Goal: Task Accomplishment & Management: Manage account settings

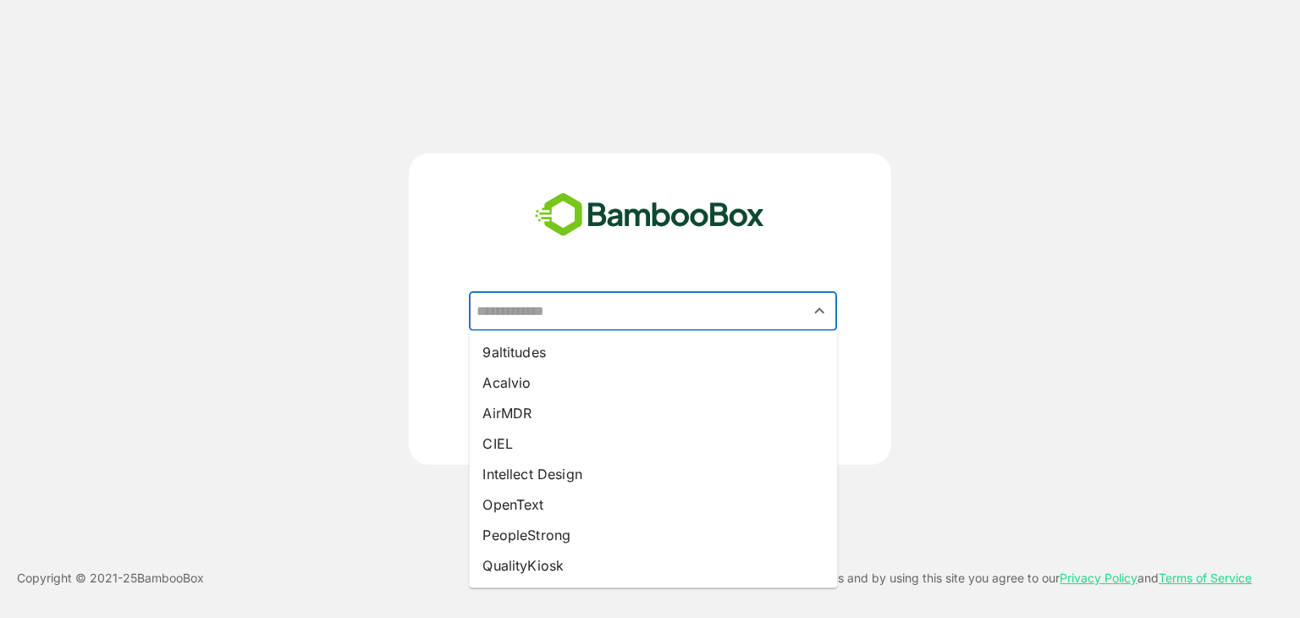
click at [590, 321] on input "text" at bounding box center [652, 311] width 361 height 32
click at [518, 438] on li "CIEL" at bounding box center [653, 443] width 368 height 30
type input "****"
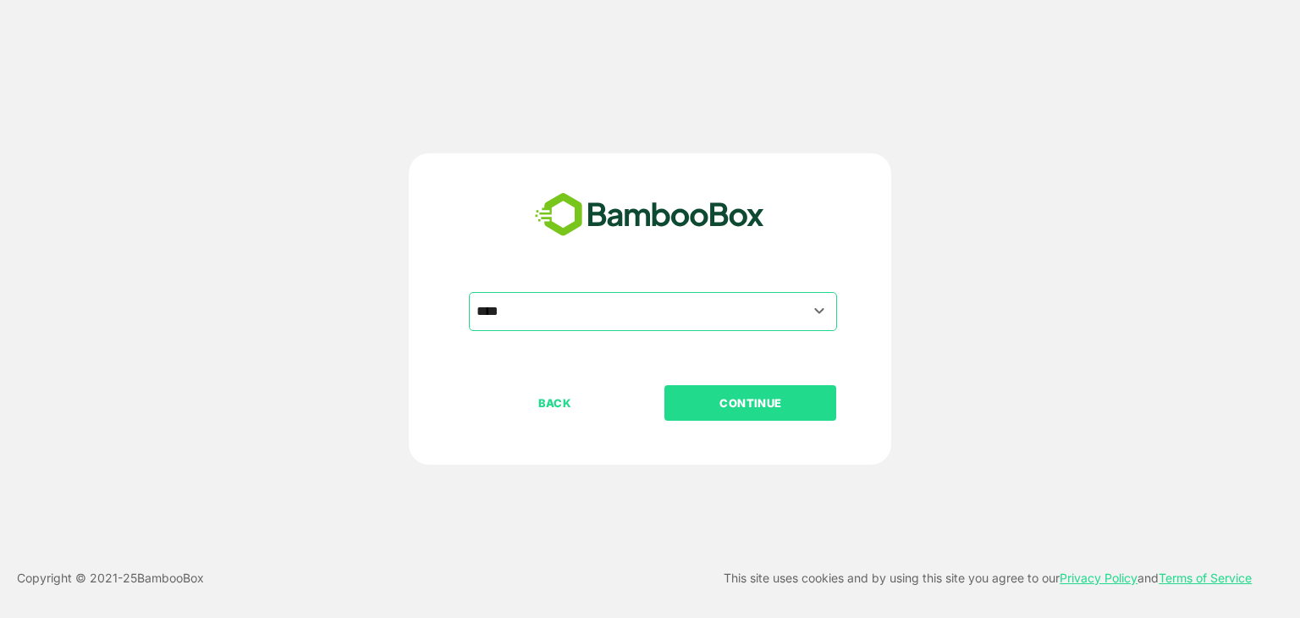
click at [760, 397] on p "CONTINUE" at bounding box center [750, 402] width 169 height 19
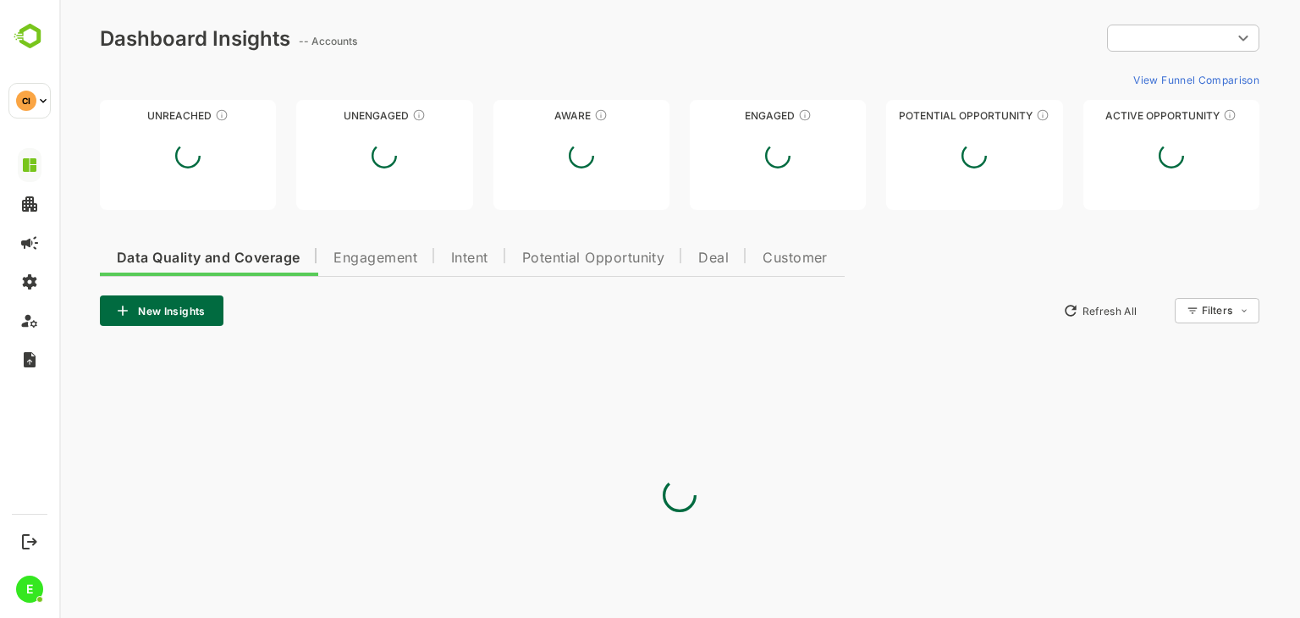
type input "**********"
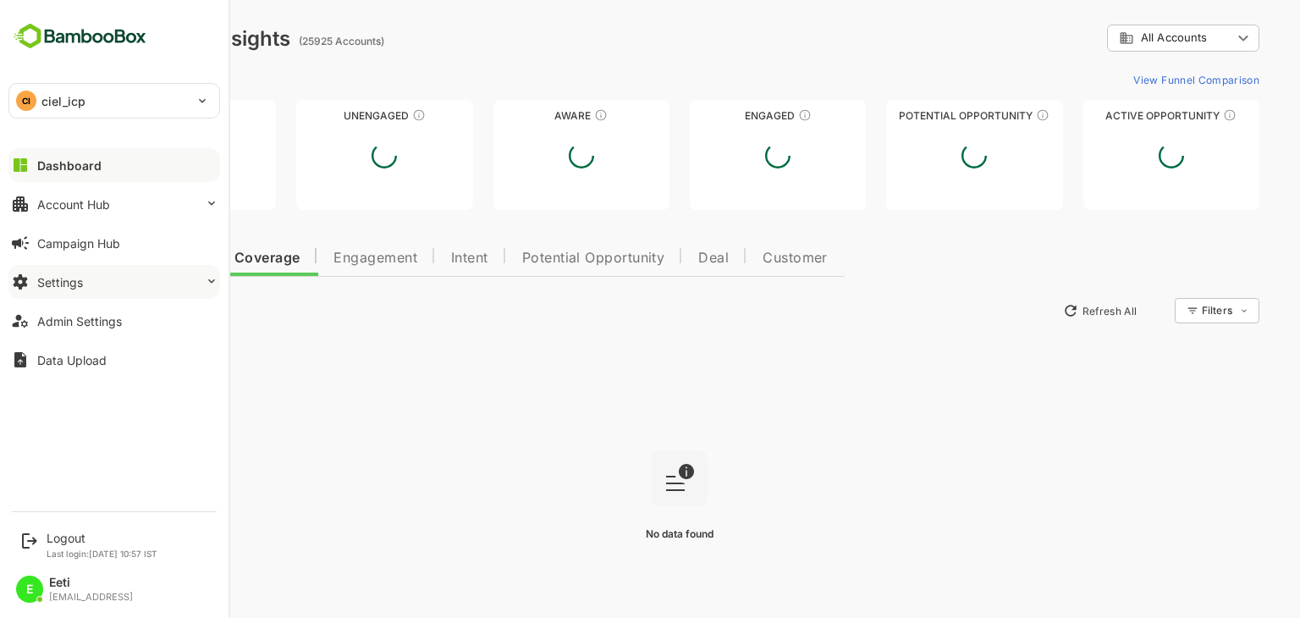
click at [105, 273] on button "Settings" at bounding box center [114, 282] width 212 height 34
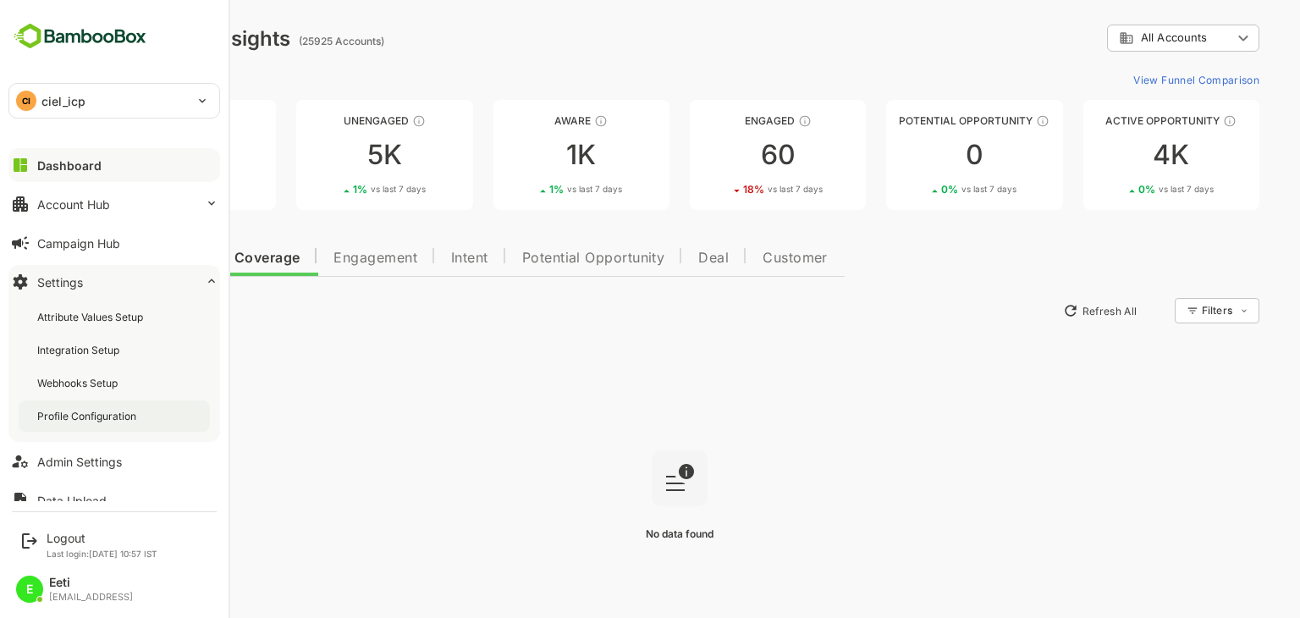
click at [82, 412] on div "Profile Configuration" at bounding box center [88, 416] width 102 height 14
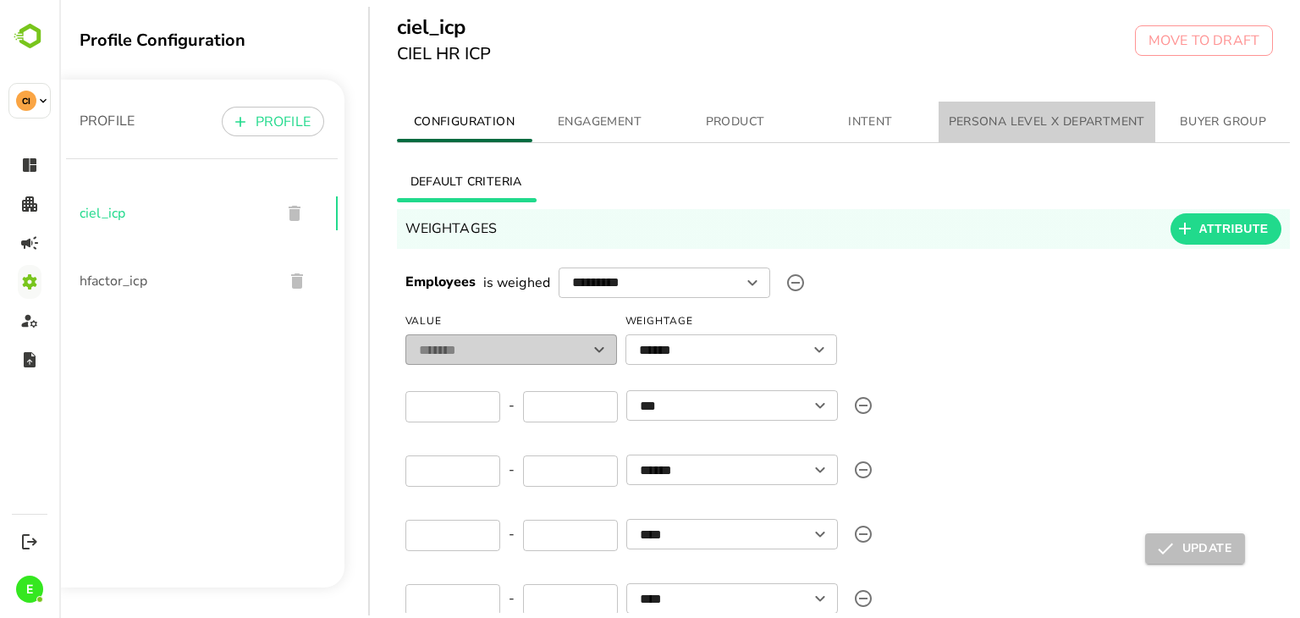
click at [996, 131] on span "PERSONA LEVEL X DEPARTMENT" at bounding box center [1047, 122] width 196 height 21
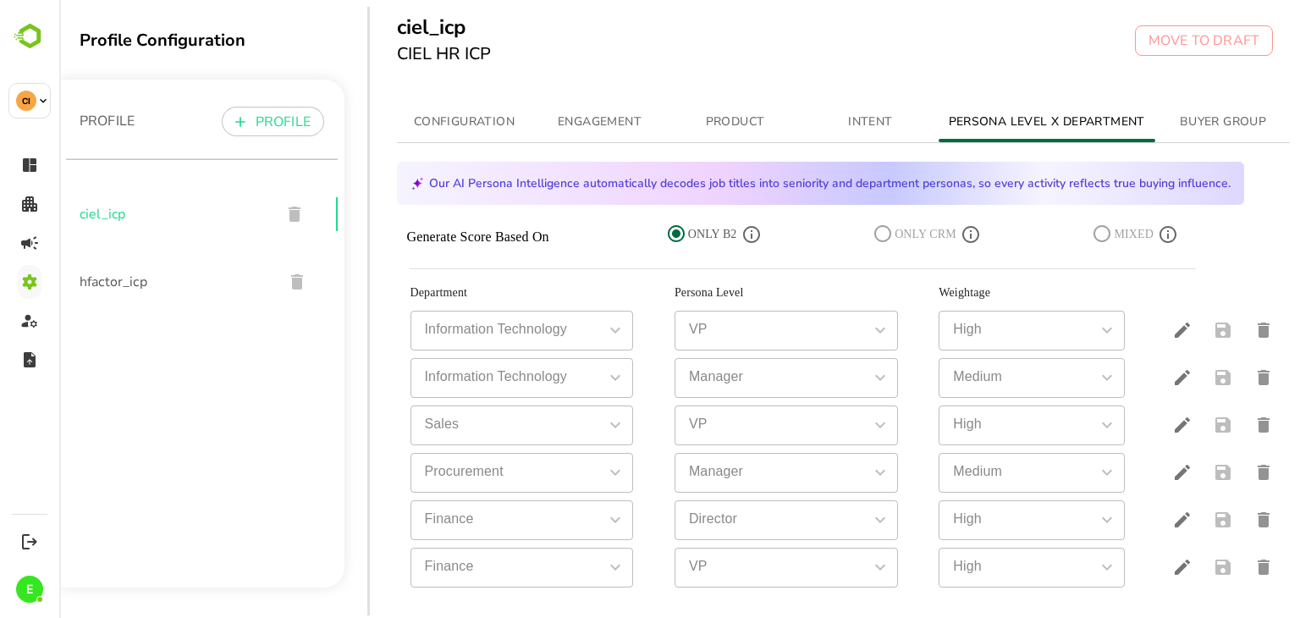
click at [674, 232] on icon at bounding box center [676, 233] width 17 height 17
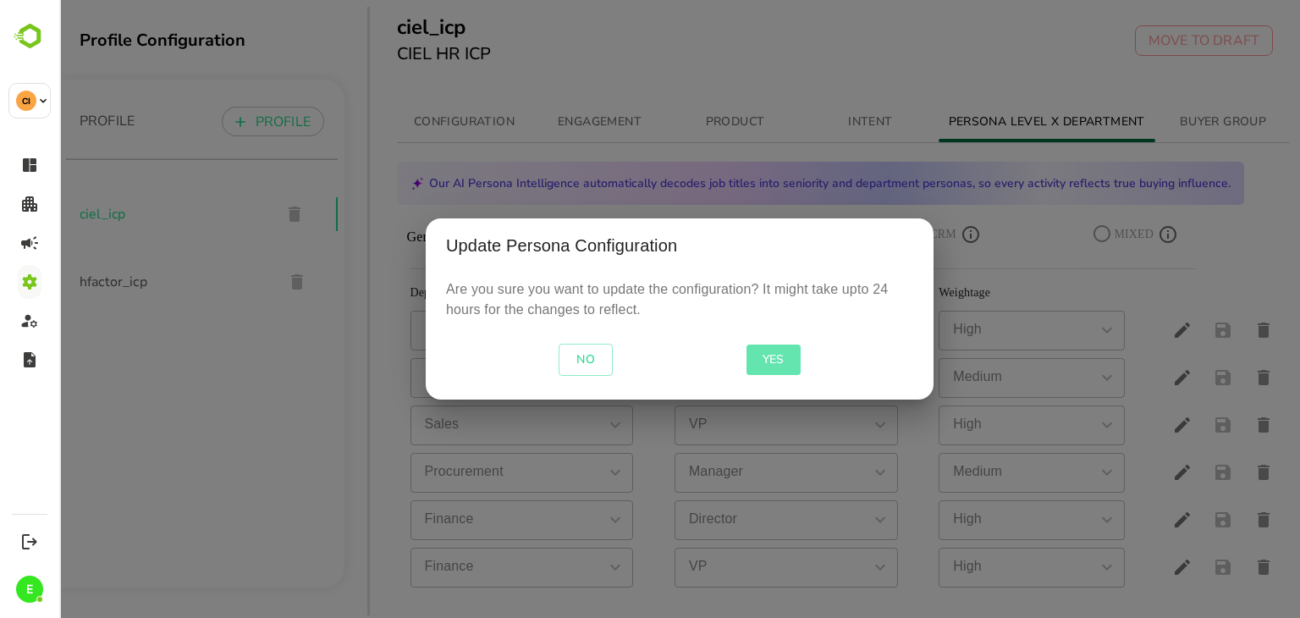
click at [778, 357] on span "YES" at bounding box center [773, 359] width 41 height 21
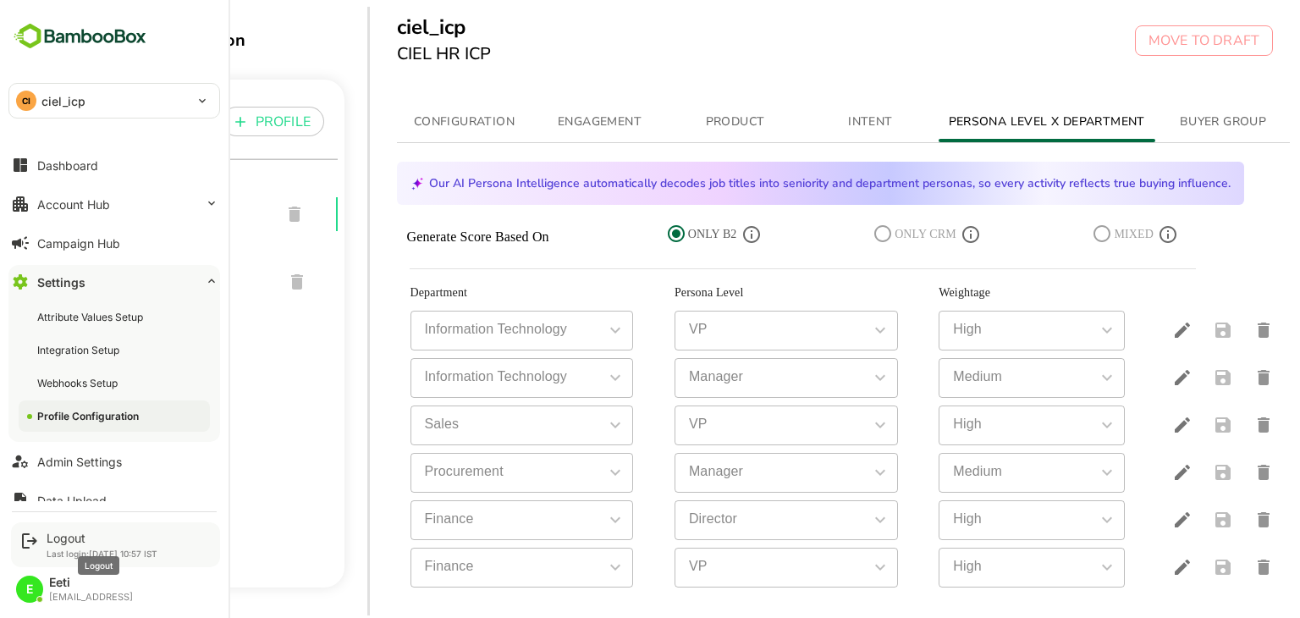
click at [78, 538] on div "Logout" at bounding box center [102, 538] width 111 height 14
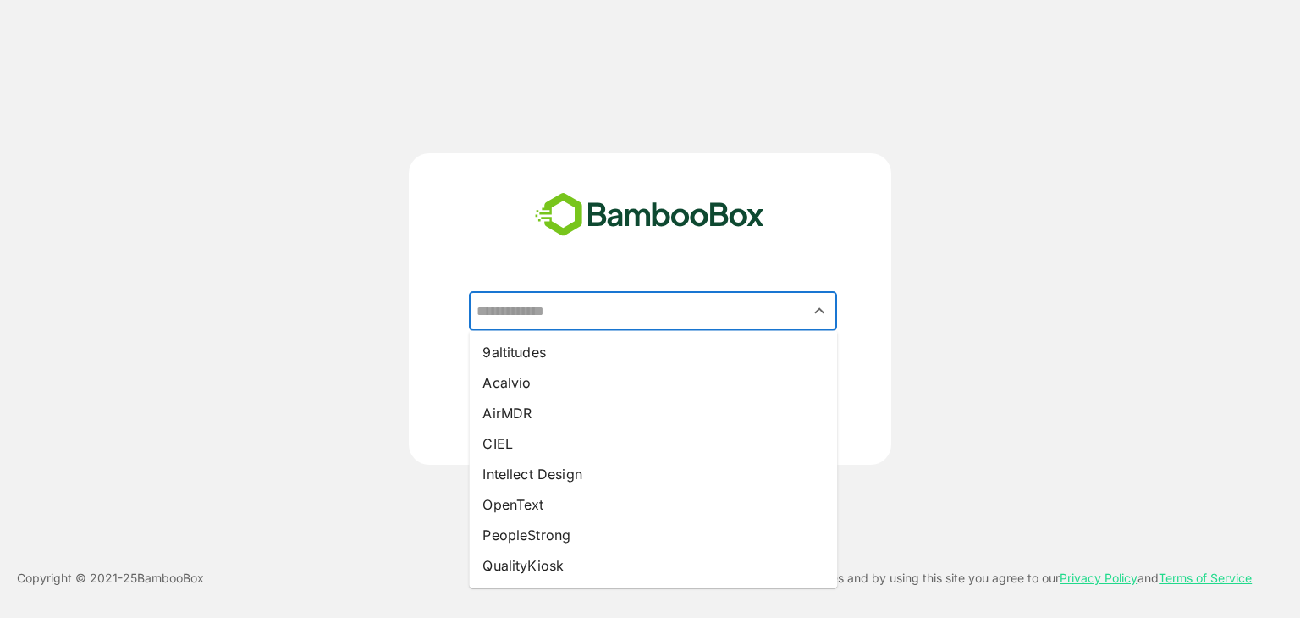
click at [586, 316] on input "text" at bounding box center [652, 311] width 361 height 32
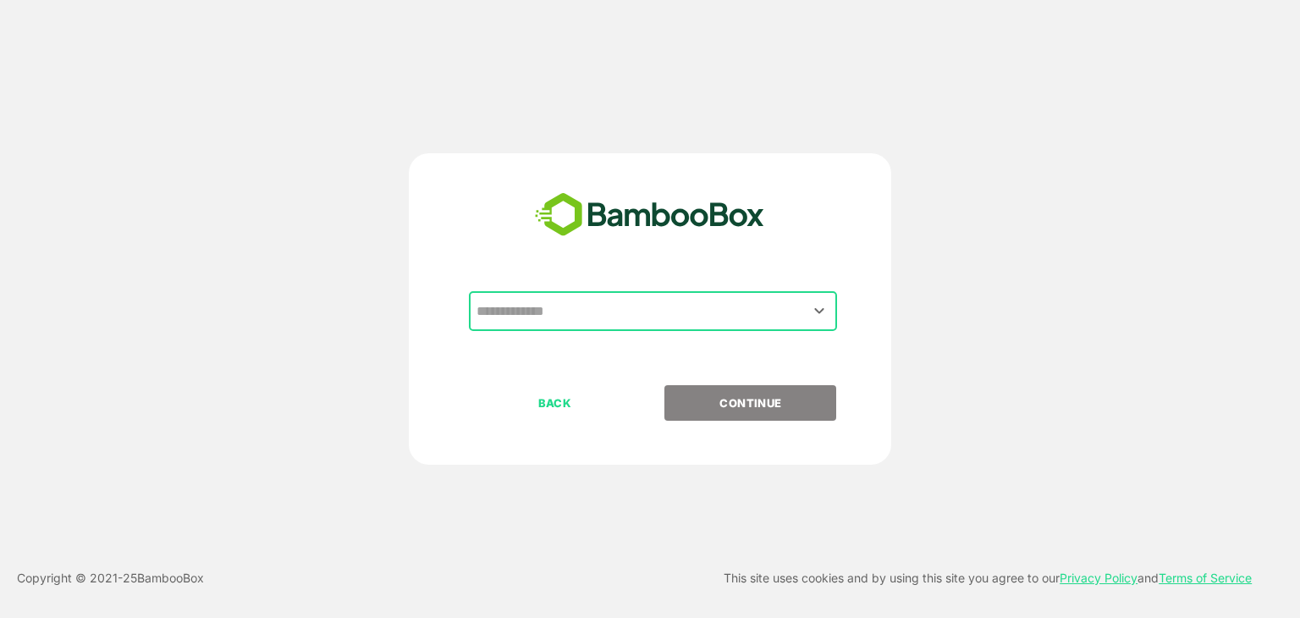
click at [541, 311] on input "text" at bounding box center [652, 311] width 361 height 32
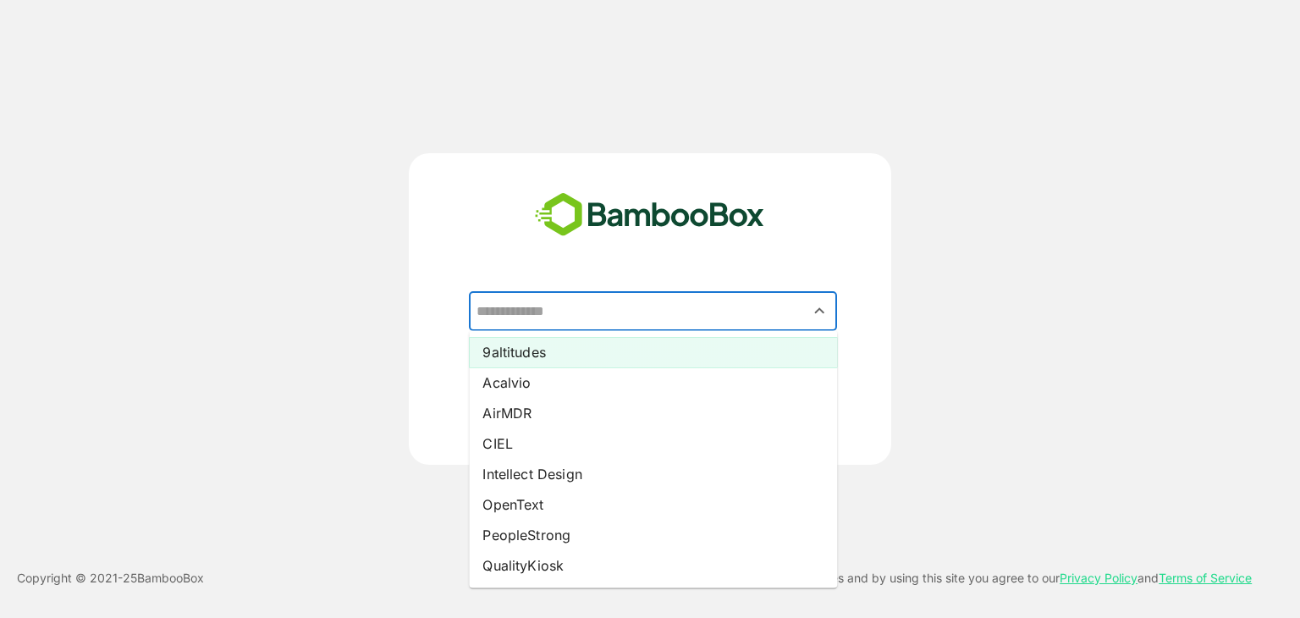
click at [511, 356] on li "9altitudes" at bounding box center [653, 352] width 368 height 30
type input "**********"
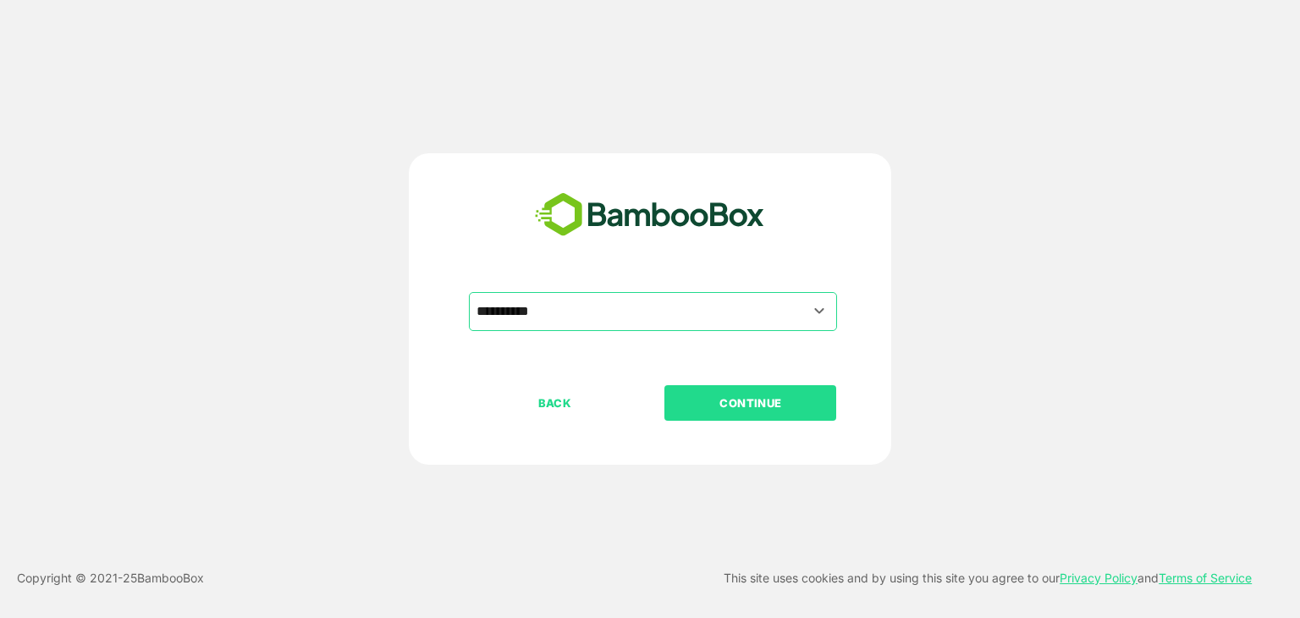
click at [745, 400] on p "CONTINUE" at bounding box center [750, 402] width 169 height 19
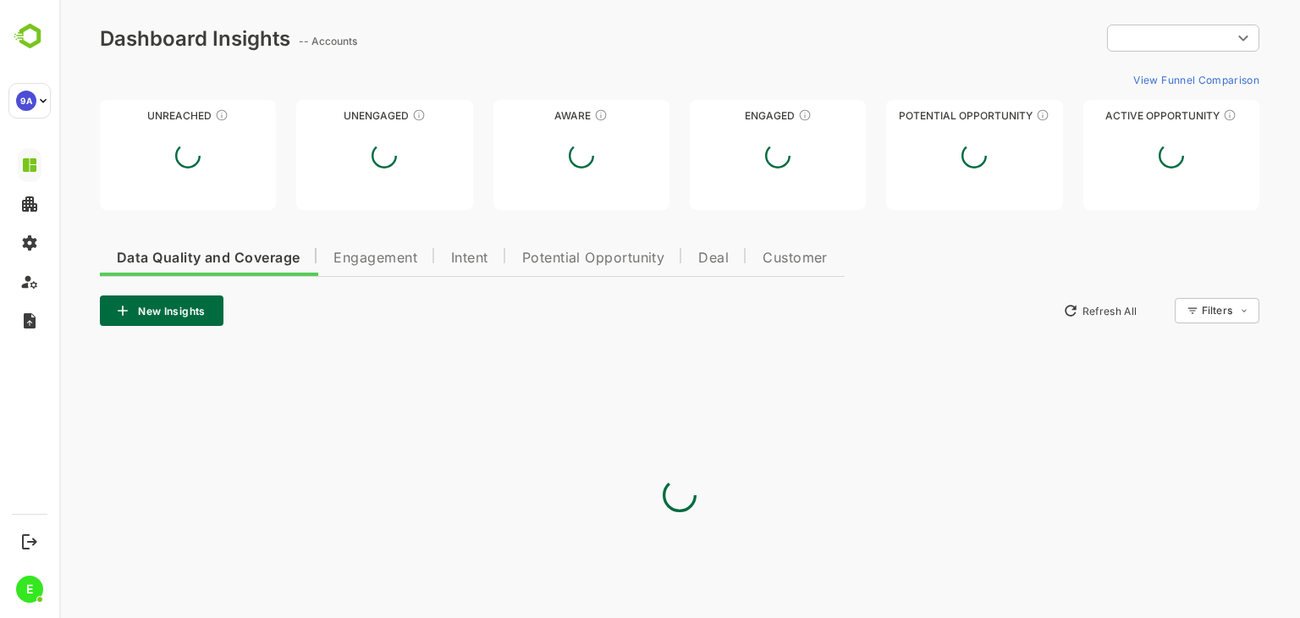
type input "**********"
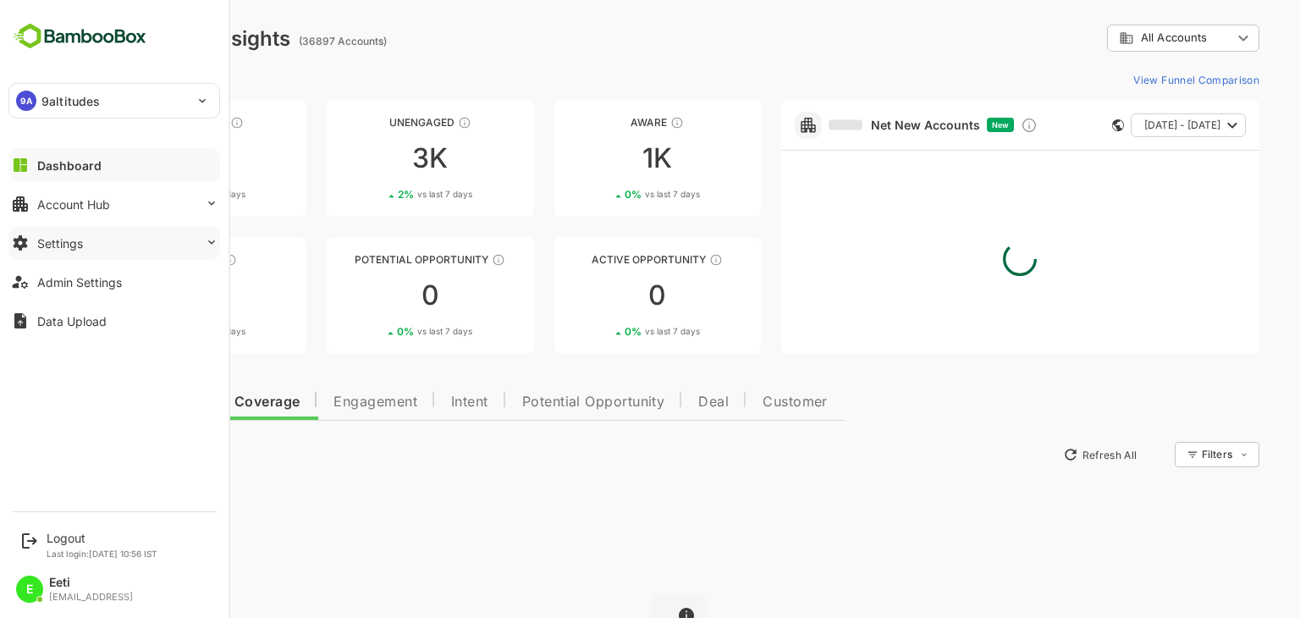
click at [93, 246] on button "Settings" at bounding box center [114, 243] width 212 height 34
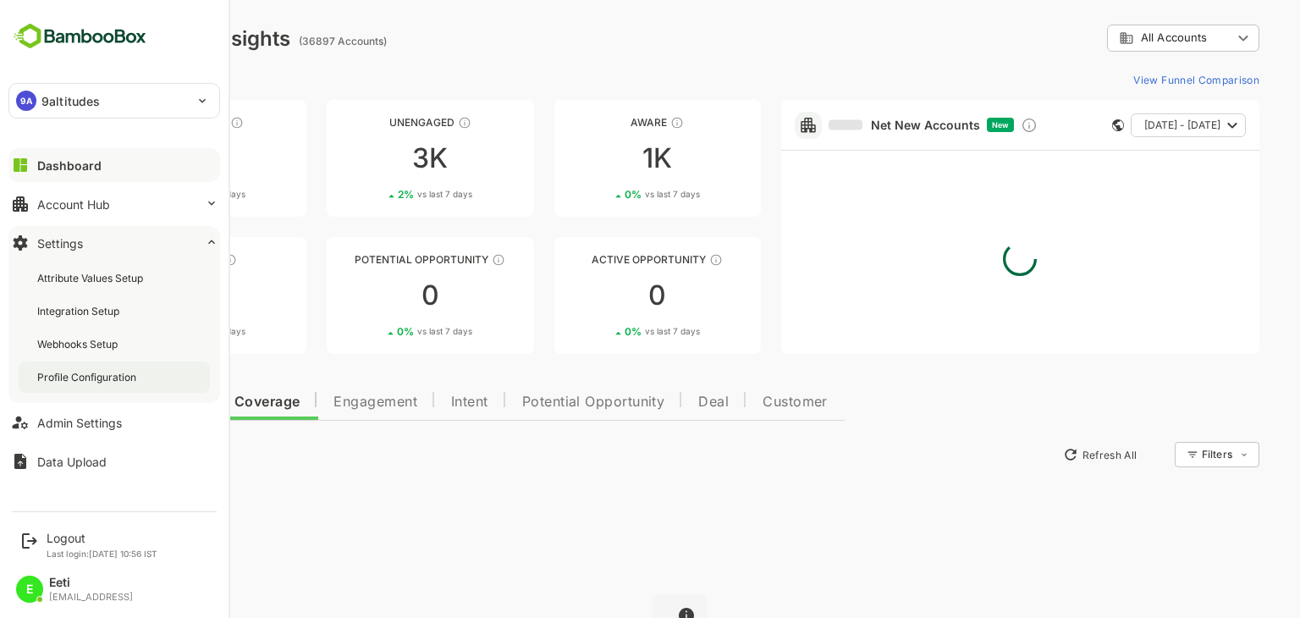
click at [80, 370] on div "Profile Configuration" at bounding box center [88, 377] width 102 height 14
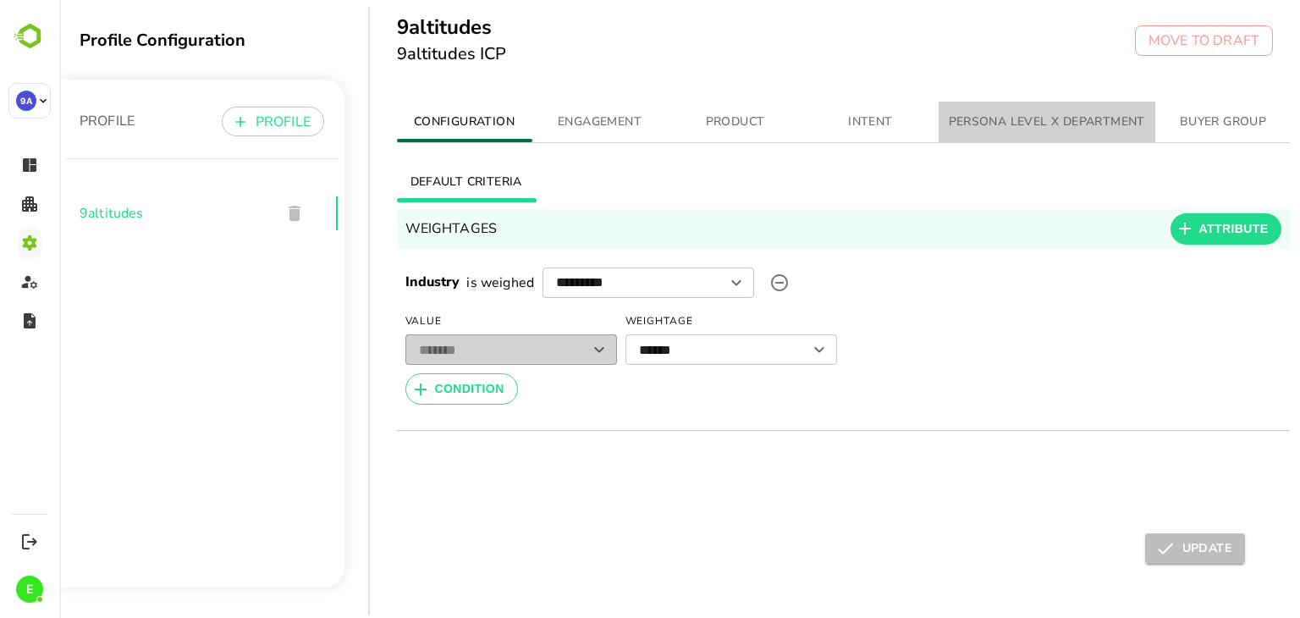
click at [1013, 118] on span "PERSONA LEVEL X DEPARTMENT" at bounding box center [1047, 122] width 196 height 21
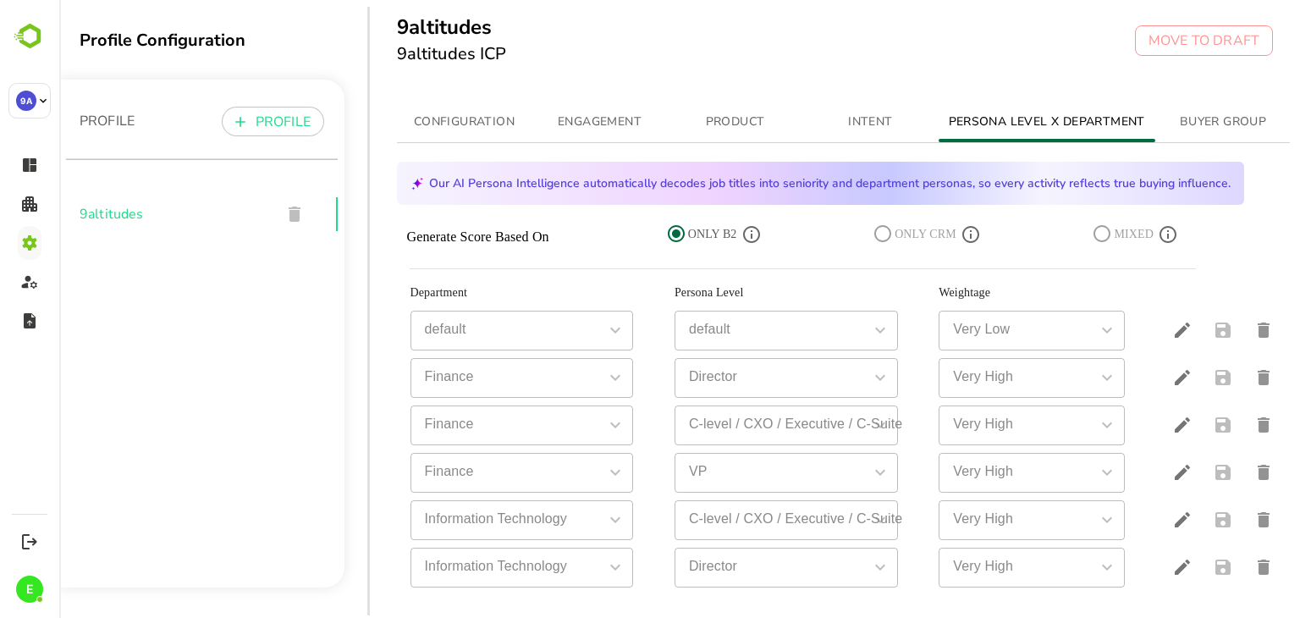
click at [677, 232] on icon at bounding box center [676, 233] width 17 height 17
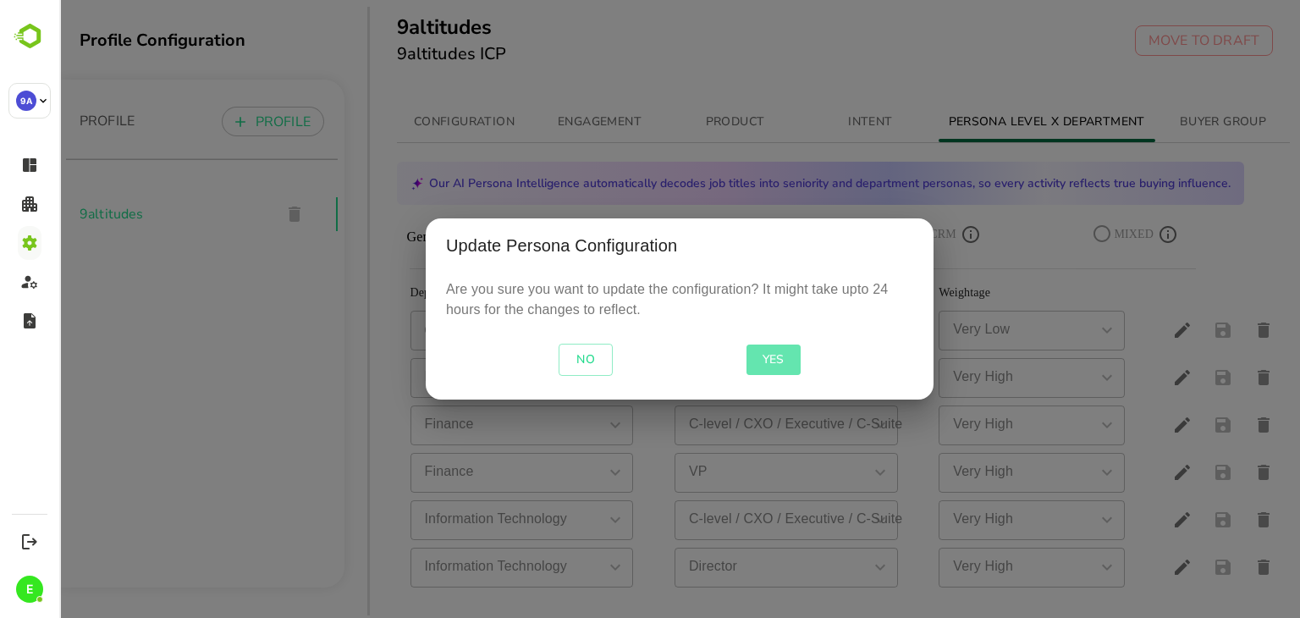
click at [777, 354] on span "YES" at bounding box center [773, 359] width 41 height 21
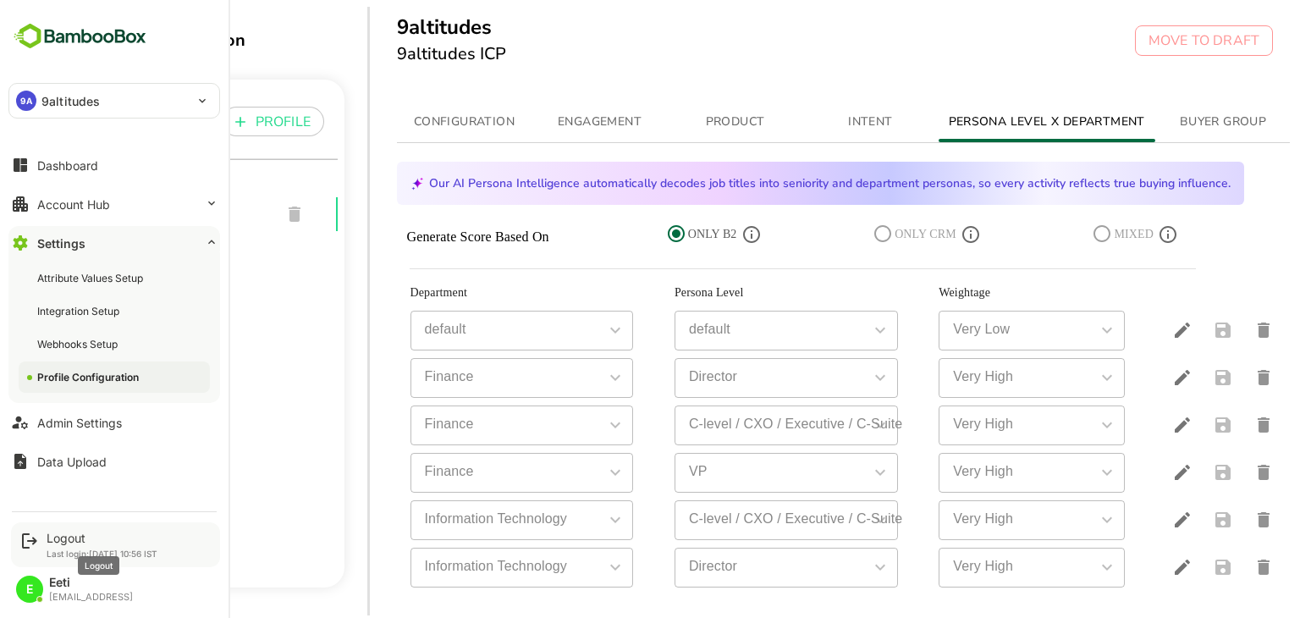
click at [74, 539] on div "Logout" at bounding box center [102, 538] width 111 height 14
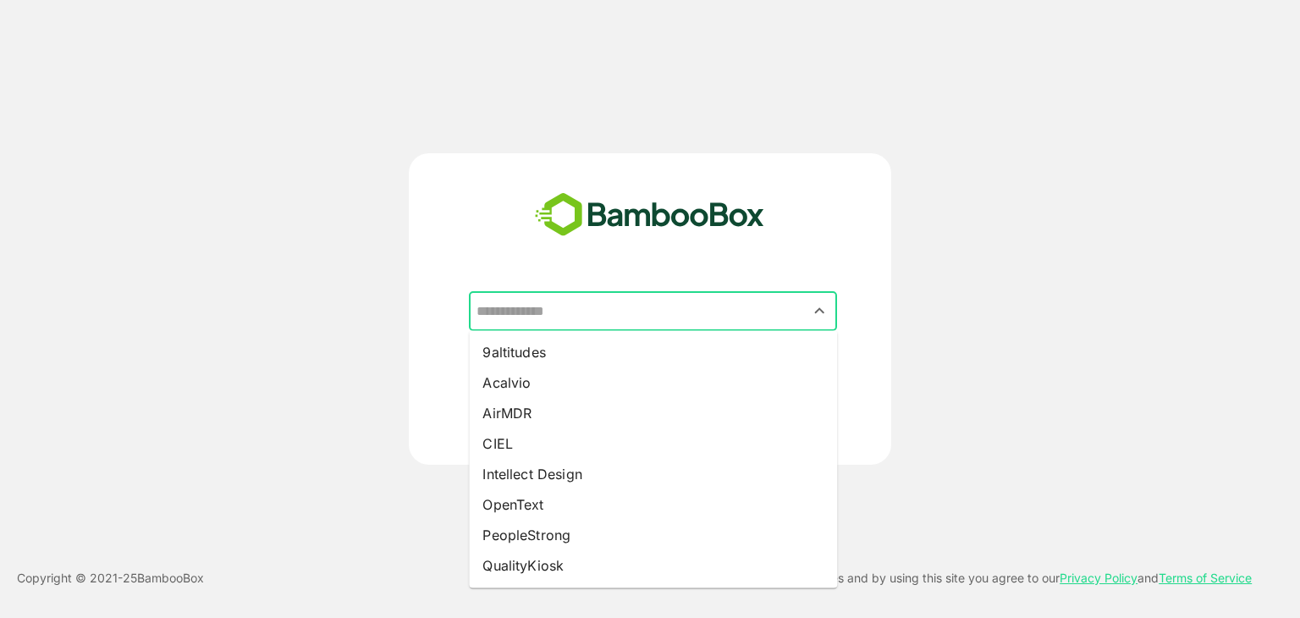
click at [606, 316] on input "text" at bounding box center [652, 311] width 361 height 32
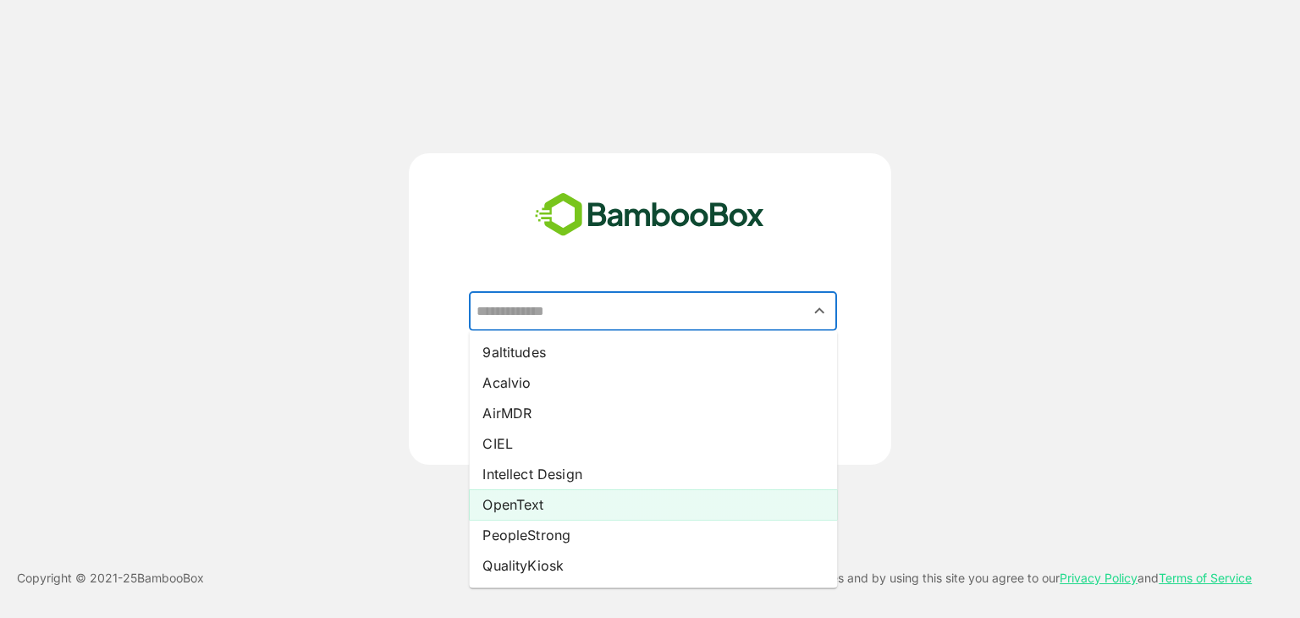
click at [509, 501] on li "OpenText" at bounding box center [653, 504] width 368 height 30
type input "********"
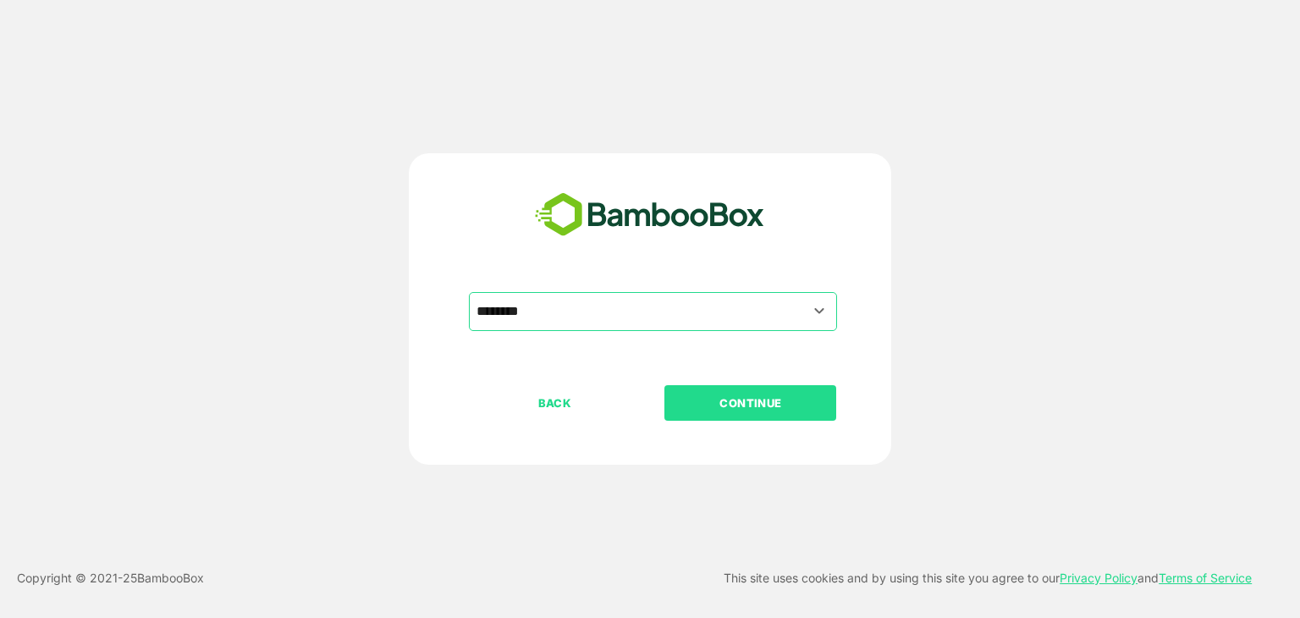
click at [745, 398] on p "CONTINUE" at bounding box center [750, 402] width 169 height 19
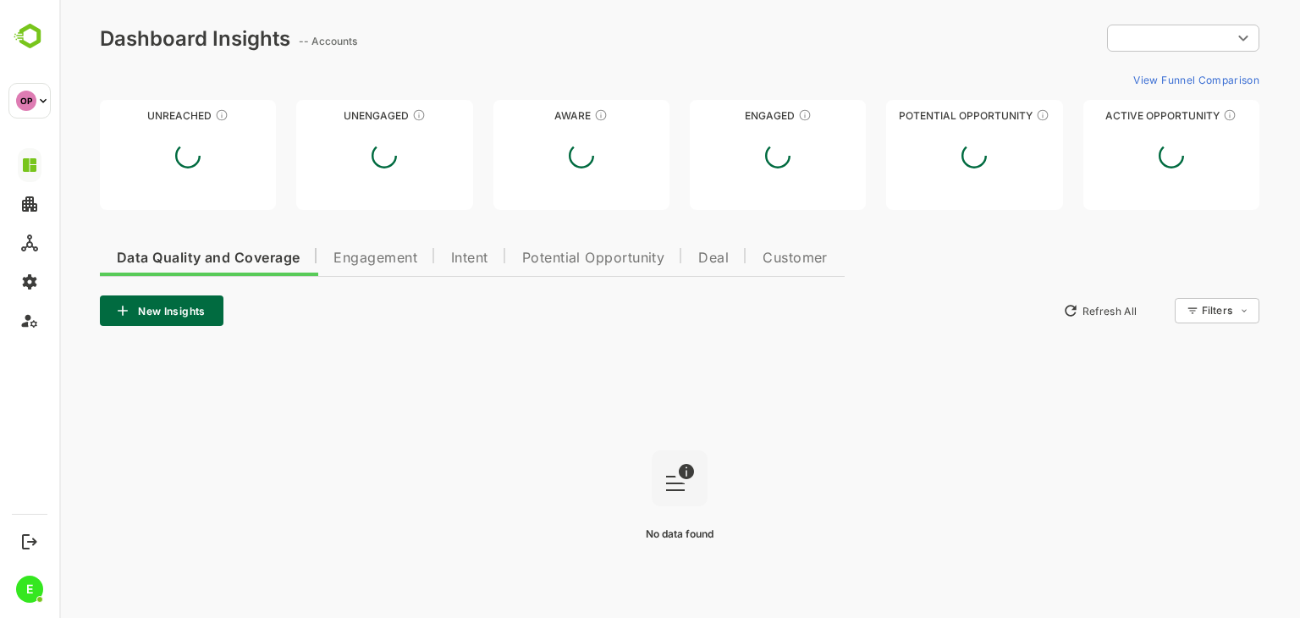
type input "**********"
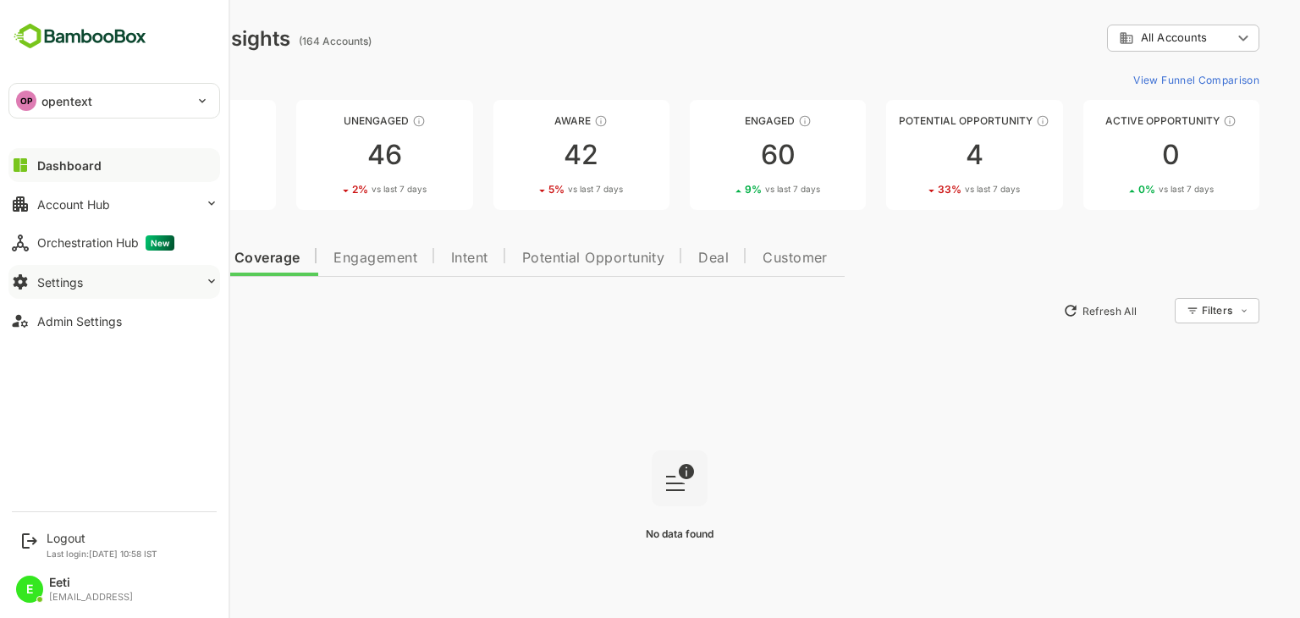
click at [88, 277] on button "Settings" at bounding box center [114, 282] width 212 height 34
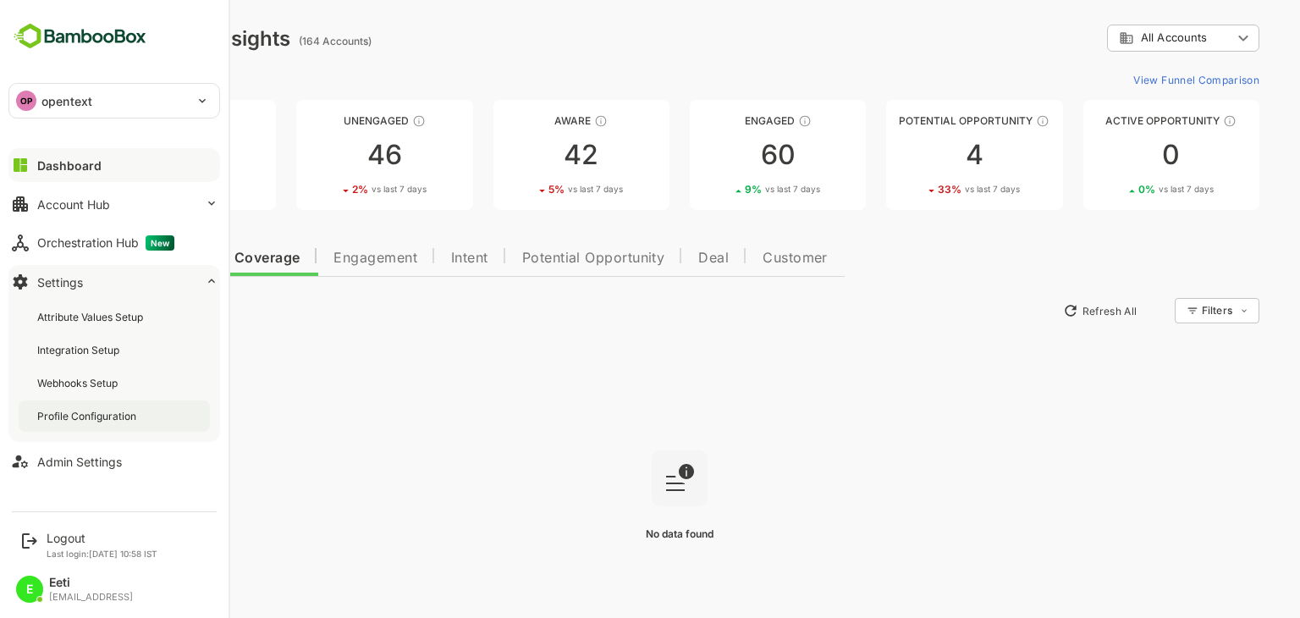
click at [61, 402] on div "Profile Configuration" at bounding box center [114, 415] width 191 height 31
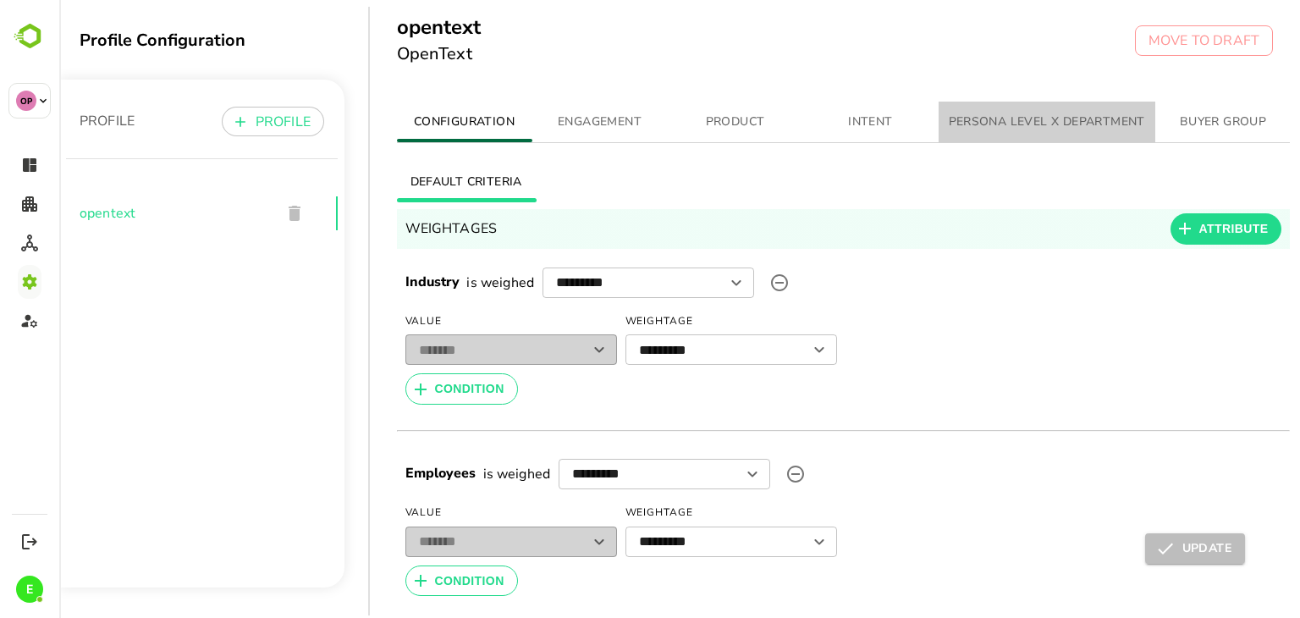
click at [960, 123] on span "PERSONA LEVEL X DEPARTMENT" at bounding box center [1047, 122] width 196 height 21
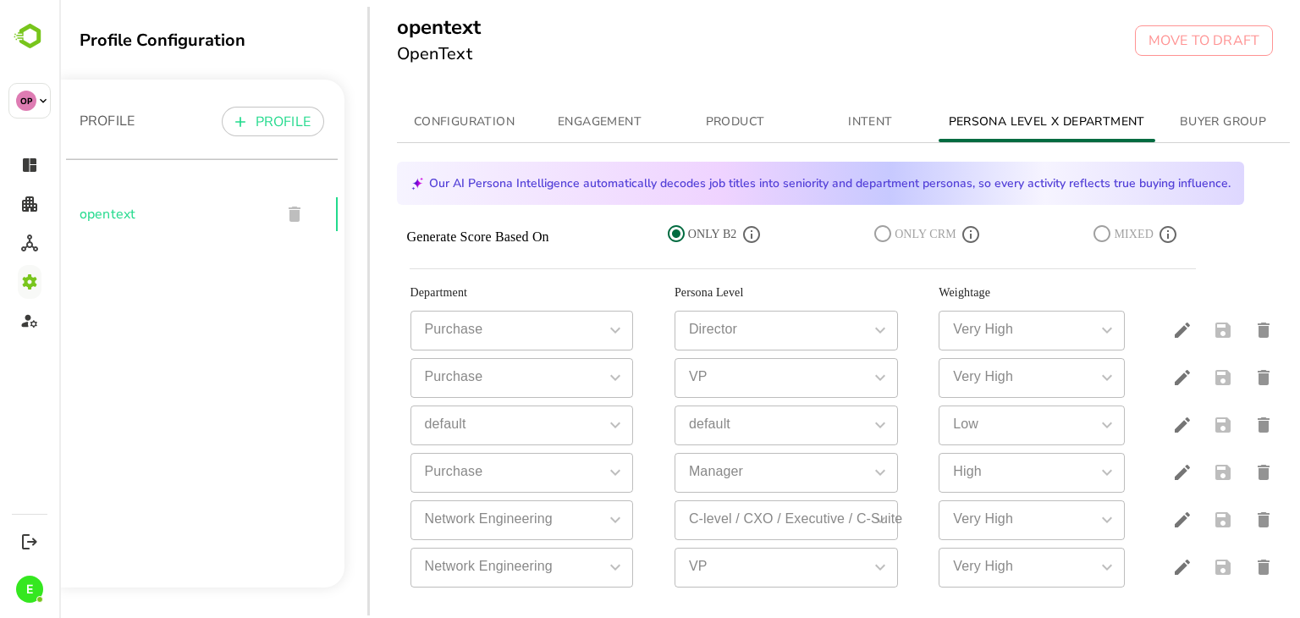
click at [674, 234] on icon at bounding box center [676, 233] width 17 height 17
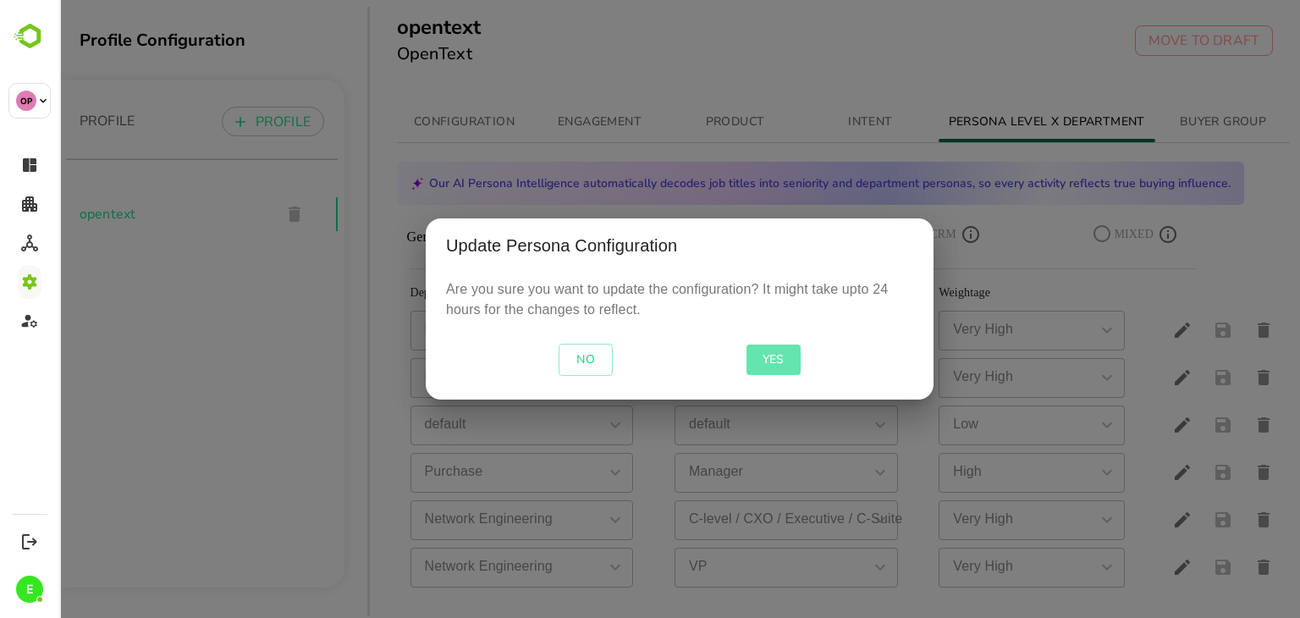
click at [771, 351] on span "YES" at bounding box center [773, 359] width 41 height 21
